Goal: Task Accomplishment & Management: Manage account settings

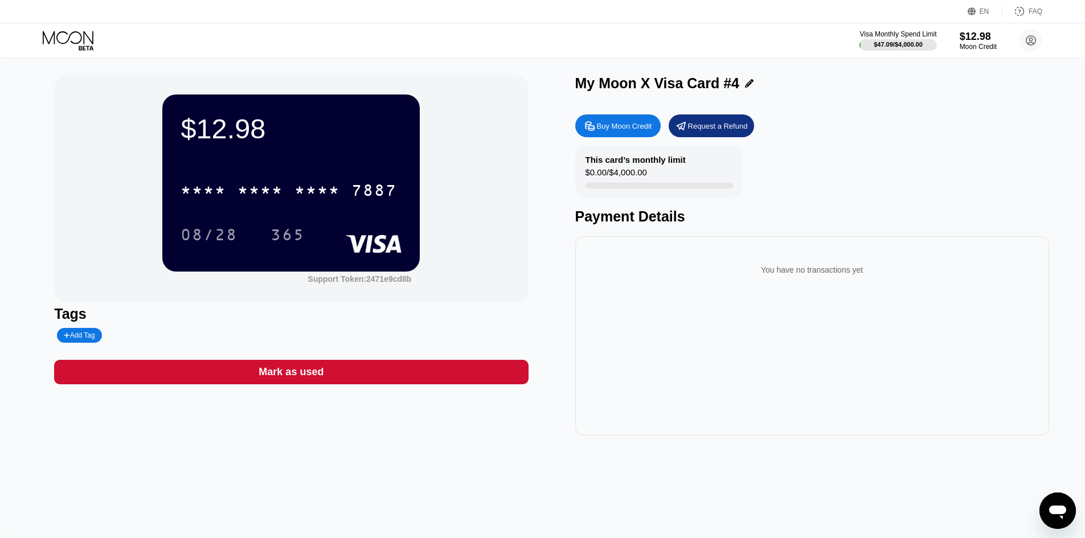
click at [55, 38] on icon at bounding box center [69, 41] width 53 height 20
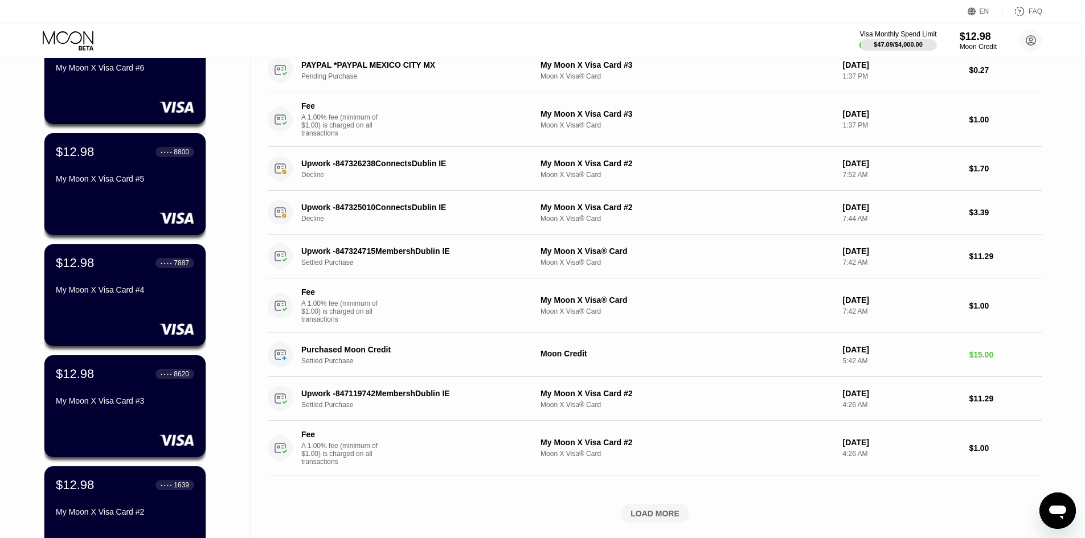
scroll to position [228, 0]
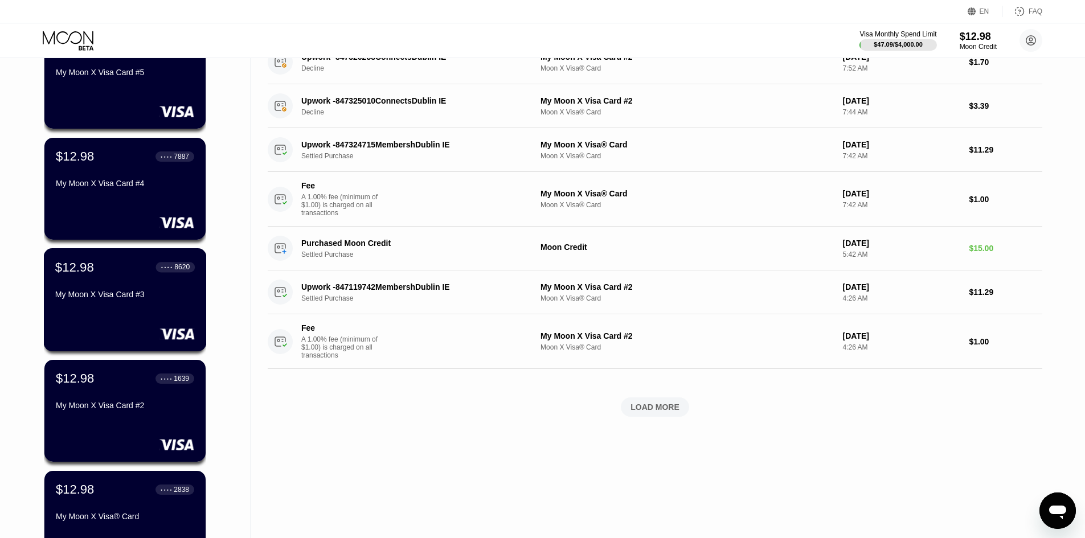
click at [148, 304] on div "My Moon X Visa Card #3" at bounding box center [125, 297] width 140 height 14
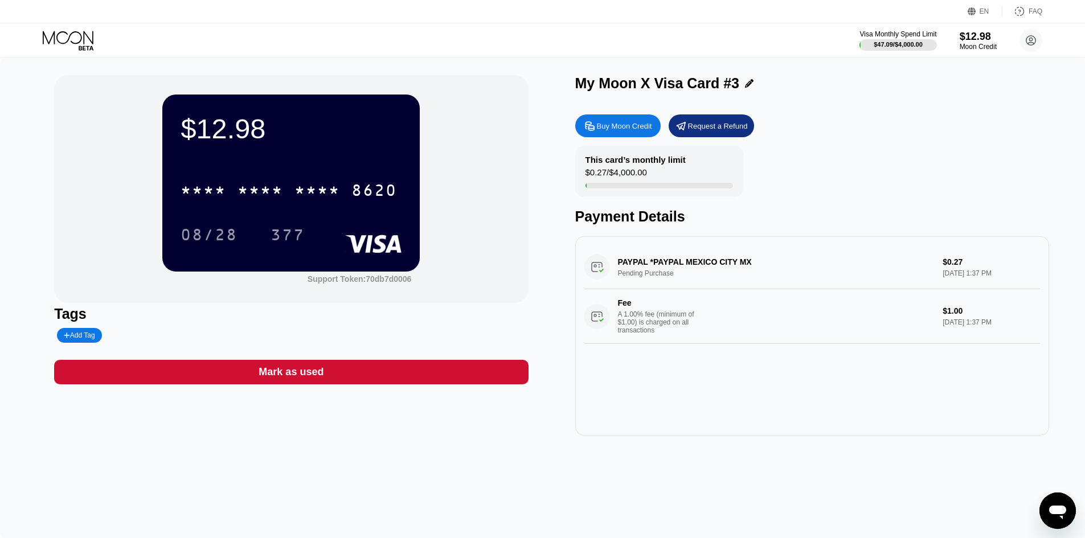
click at [58, 42] on icon at bounding box center [69, 41] width 53 height 20
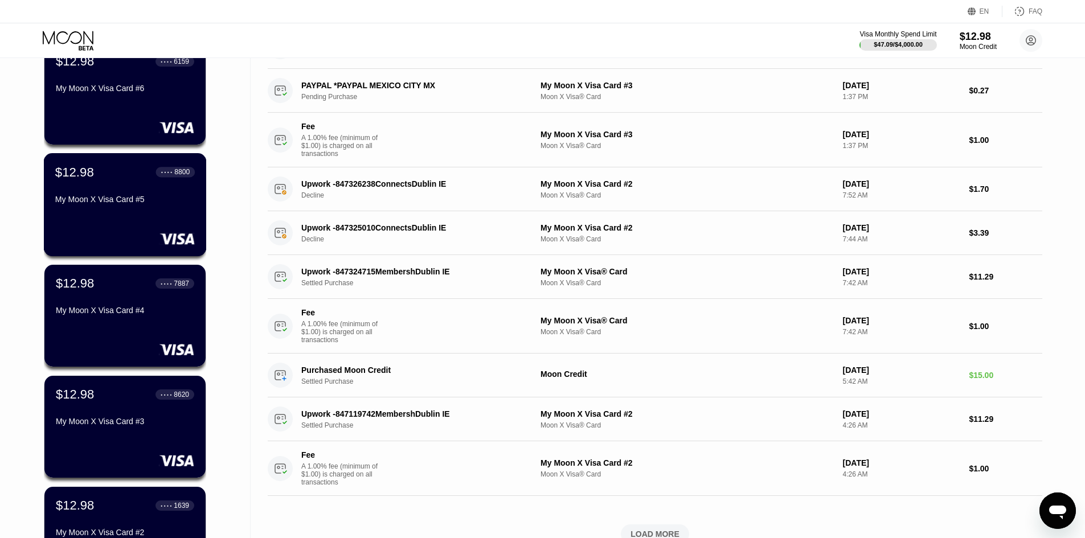
scroll to position [114, 0]
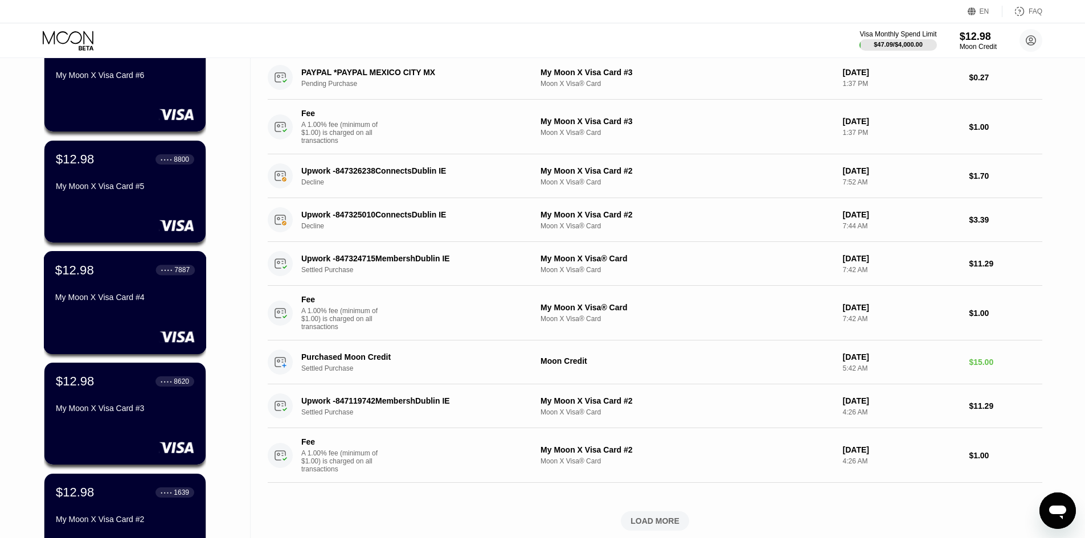
click at [158, 302] on div "My Moon X Visa Card #4" at bounding box center [125, 297] width 140 height 9
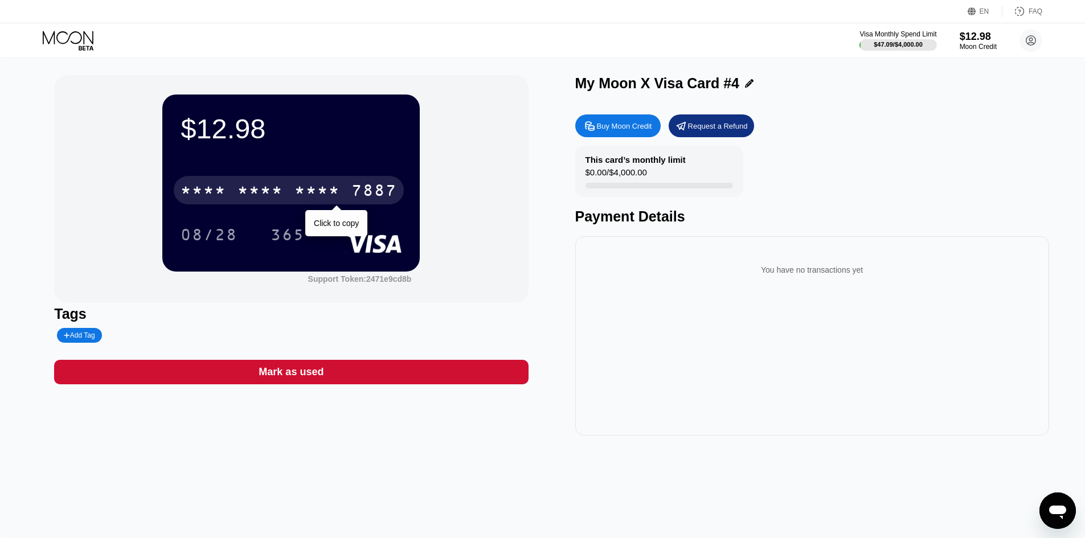
click at [365, 199] on div "7887" at bounding box center [374, 192] width 46 height 18
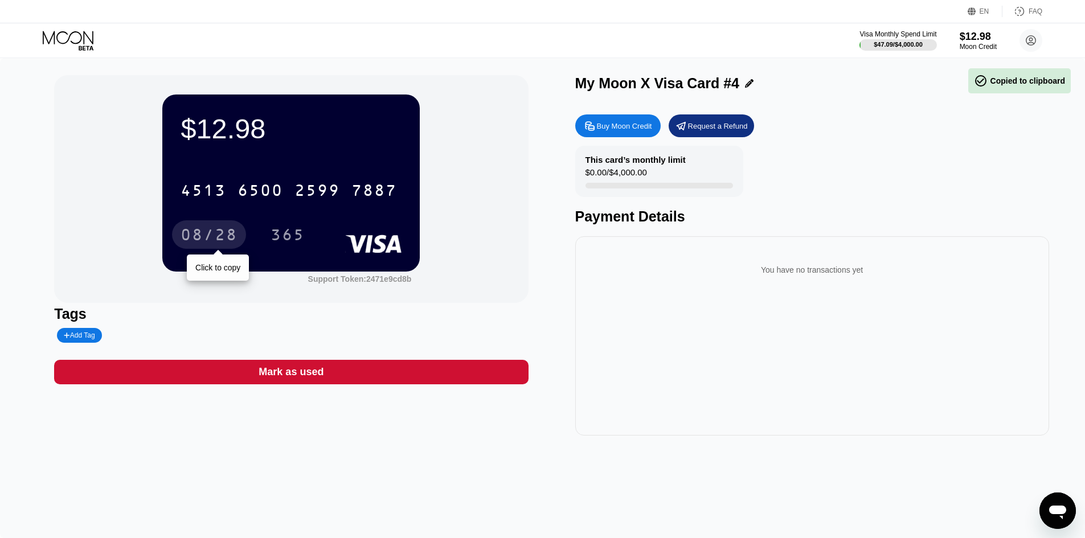
click at [237, 235] on div "08/28" at bounding box center [209, 234] width 74 height 28
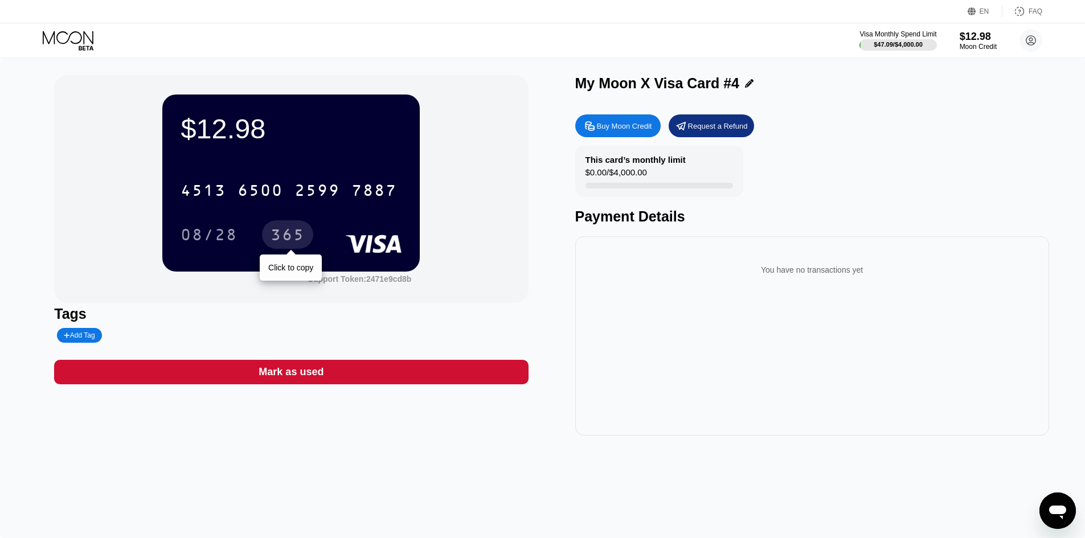
click at [294, 242] on div "365" at bounding box center [288, 236] width 34 height 18
click at [284, 232] on div "365" at bounding box center [288, 236] width 34 height 18
click at [73, 35] on icon at bounding box center [69, 41] width 53 height 20
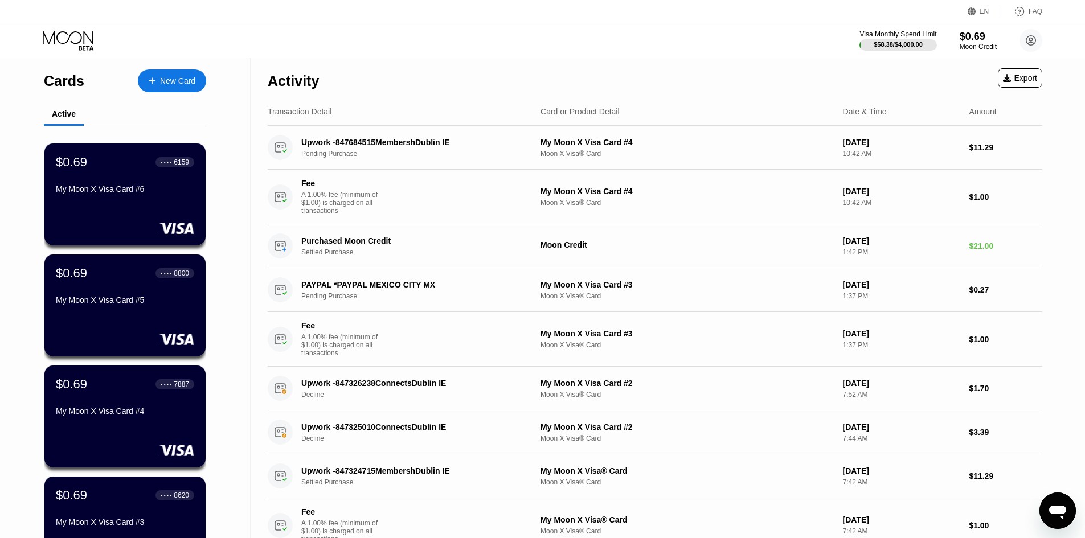
click at [376, 44] on div "Visa Monthly Spend Limit $58.38 / $4,000.00 $0.69 Moon Credit [EMAIL_ADDRESS][D…" at bounding box center [542, 40] width 1085 height 34
